Goal: Task Accomplishment & Management: Use online tool/utility

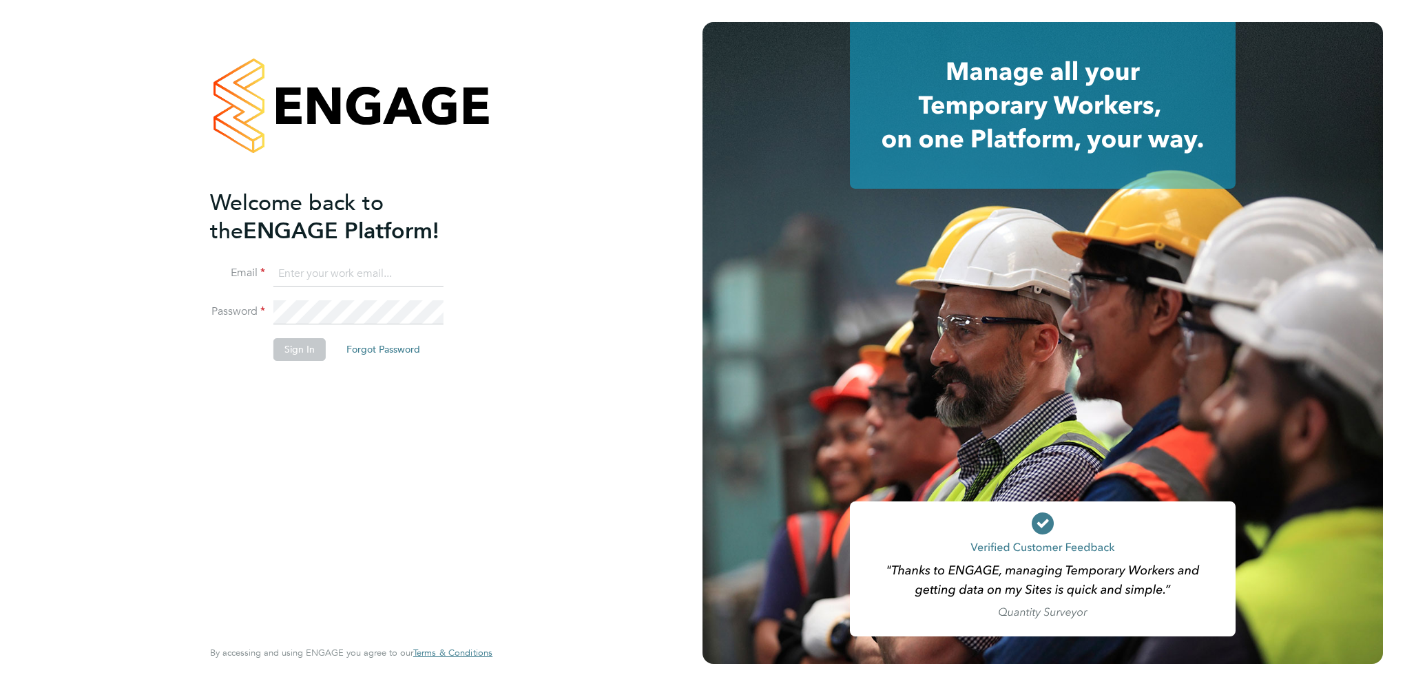
type input "rebecca.barder@justice.gov.uk"
click at [302, 353] on button "Sign In" at bounding box center [299, 349] width 52 height 22
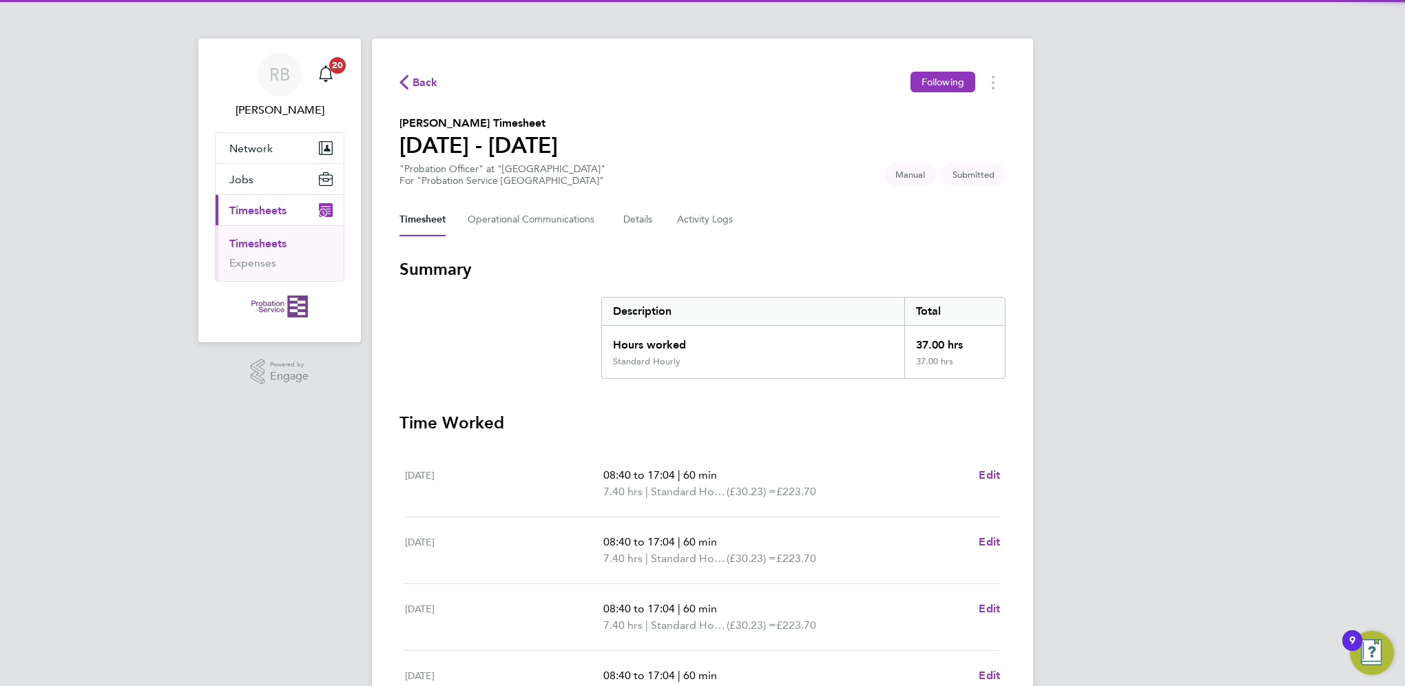
scroll to position [318, 0]
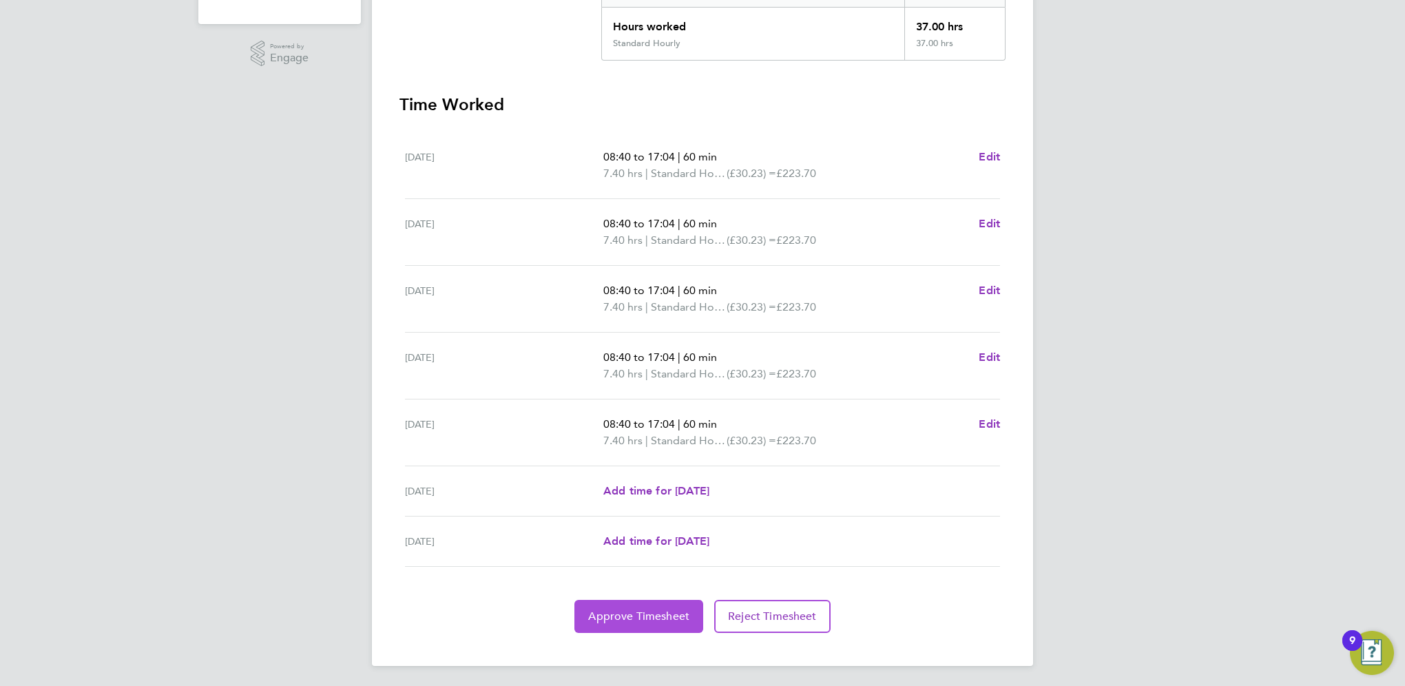
drag, startPoint x: 659, startPoint y: 619, endPoint x: 659, endPoint y: 610, distance: 9.0
click at [659, 619] on span "Approve Timesheet" at bounding box center [638, 617] width 101 height 14
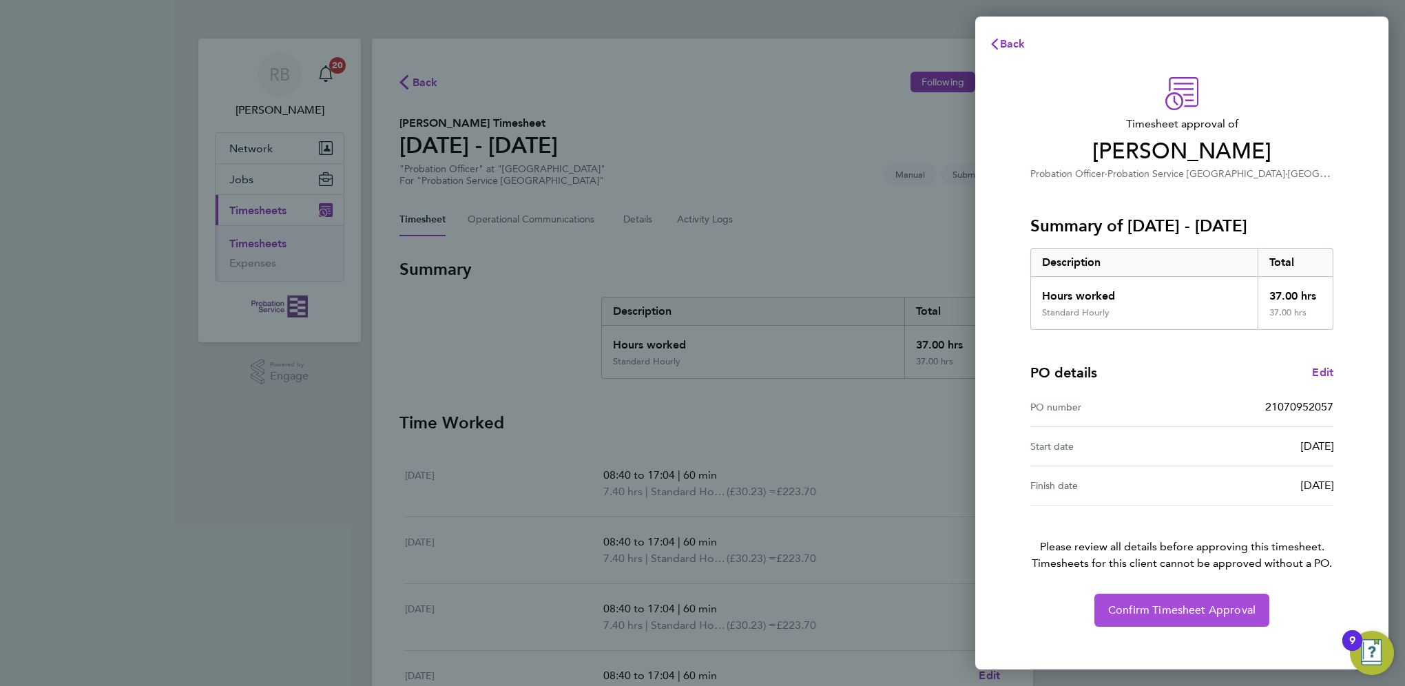
click at [1181, 616] on button "Confirm Timesheet Approval" at bounding box center [1182, 610] width 175 height 33
